Goal: Information Seeking & Learning: Learn about a topic

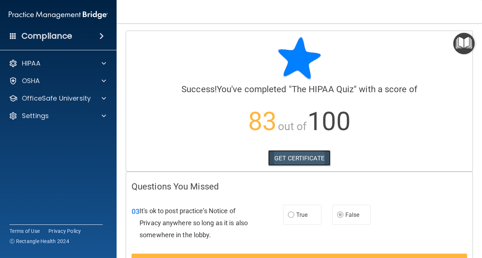
click at [290, 161] on link "GET CERTIFICATE" at bounding box center [299, 158] width 62 height 16
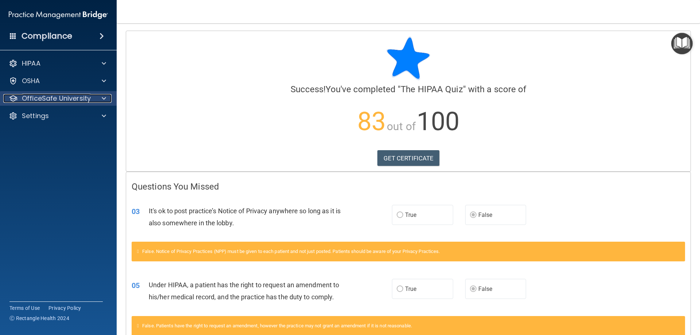
click at [39, 96] on p "OfficeSafe University" at bounding box center [56, 98] width 69 height 9
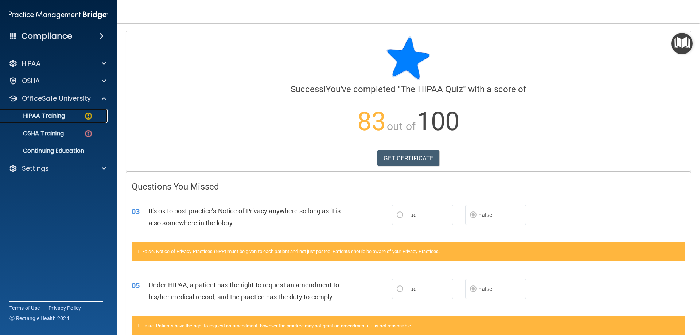
click at [59, 118] on p "HIPAA Training" at bounding box center [35, 115] width 60 height 7
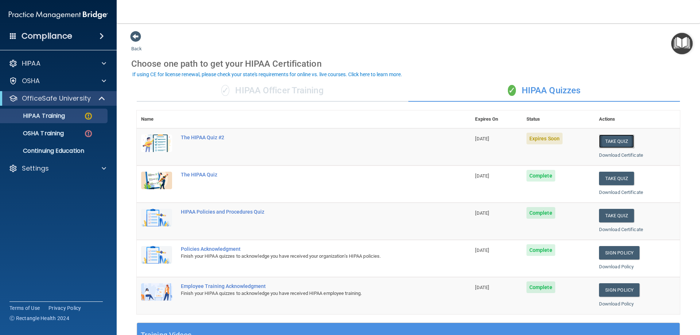
click at [482, 140] on button "Take Quiz" at bounding box center [616, 141] width 35 height 13
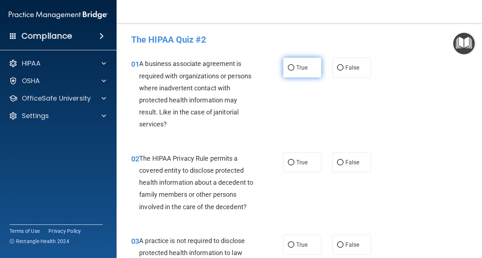
click at [297, 71] on label "True" at bounding box center [302, 68] width 39 height 20
click at [295, 71] on input "True" at bounding box center [291, 67] width 7 height 5
radio input "true"
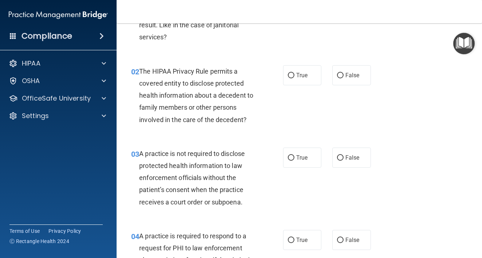
scroll to position [98, 0]
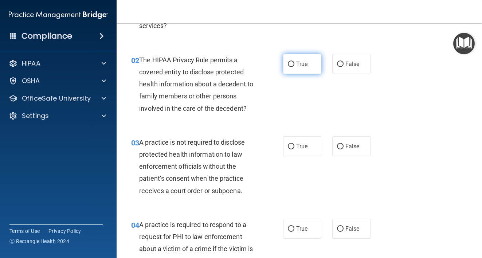
click at [296, 63] on span "True" at bounding box center [301, 64] width 11 height 7
click at [295, 63] on input "True" at bounding box center [291, 64] width 7 height 5
radio input "true"
drag, startPoint x: 240, startPoint y: 123, endPoint x: 258, endPoint y: 176, distance: 56.1
click at [258, 176] on div "A practice is not required to disclose protected health information to law enfo…" at bounding box center [200, 166] width 122 height 61
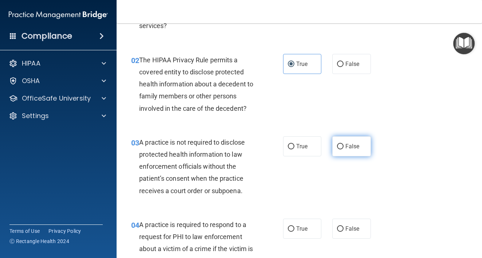
click at [350, 149] on span "False" at bounding box center [353, 146] width 14 height 7
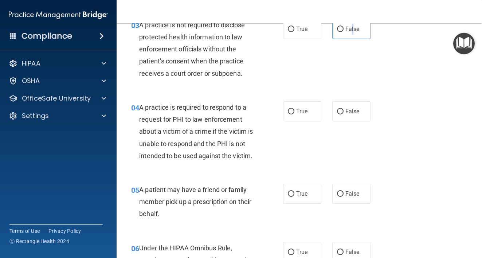
scroll to position [220, 0]
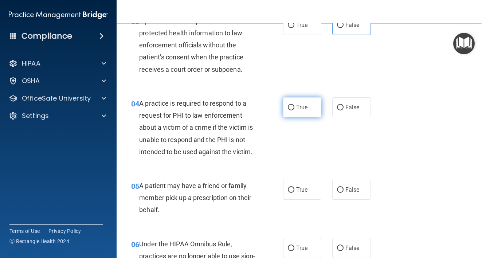
click at [302, 111] on label "True" at bounding box center [302, 107] width 39 height 20
click at [295, 110] on input "True" at bounding box center [291, 107] width 7 height 5
radio input "true"
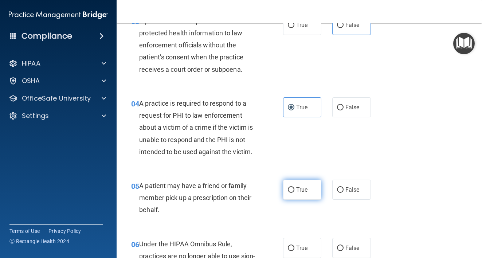
click at [284, 193] on label "True" at bounding box center [302, 190] width 39 height 20
click at [288, 193] on input "True" at bounding box center [291, 189] width 7 height 5
radio input "true"
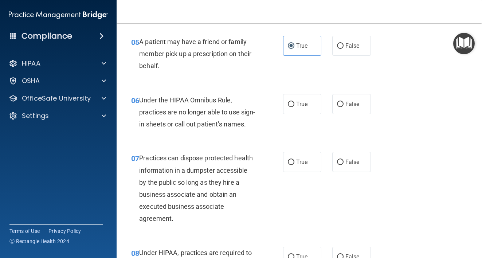
scroll to position [368, 0]
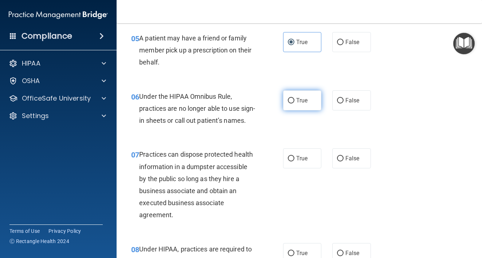
click at [307, 104] on label "True" at bounding box center [302, 100] width 39 height 20
click at [295, 104] on input "True" at bounding box center [291, 100] width 7 height 5
radio input "true"
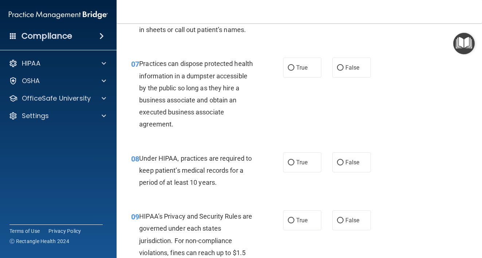
scroll to position [466, 0]
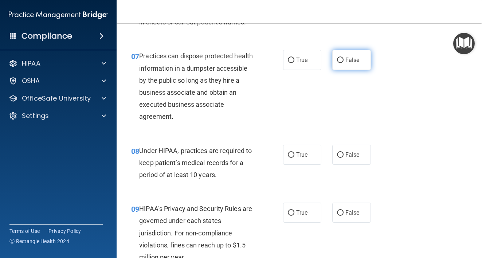
click at [359, 70] on label "False" at bounding box center [352, 60] width 39 height 20
click at [344, 63] on input "False" at bounding box center [340, 60] width 7 height 5
radio input "true"
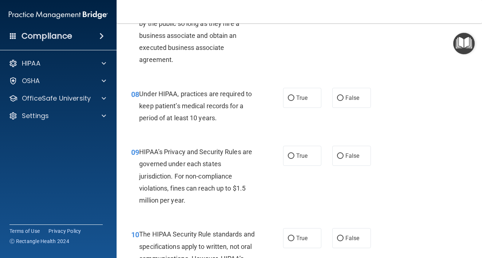
scroll to position [526, 0]
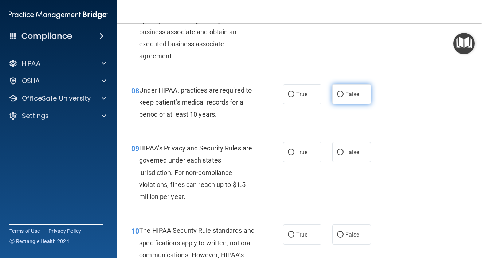
click at [357, 104] on label "False" at bounding box center [352, 94] width 39 height 20
click at [344, 97] on input "False" at bounding box center [340, 94] width 7 height 5
radio input "true"
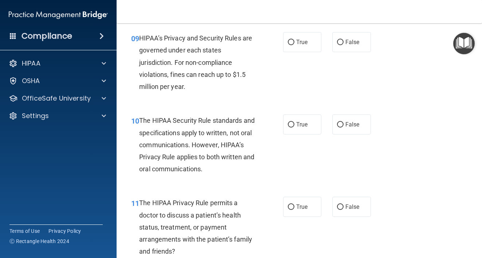
scroll to position [640, 0]
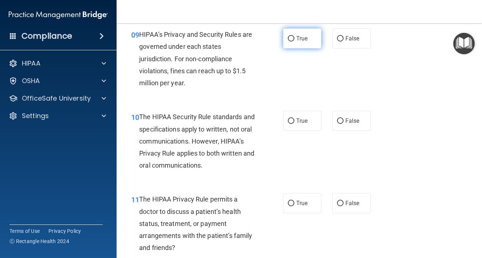
click at [288, 42] on input "True" at bounding box center [291, 38] width 7 height 5
radio input "true"
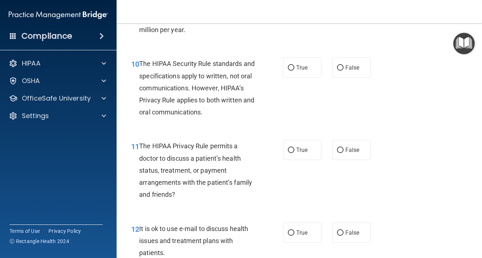
scroll to position [701, 0]
